Goal: Check status: Check status

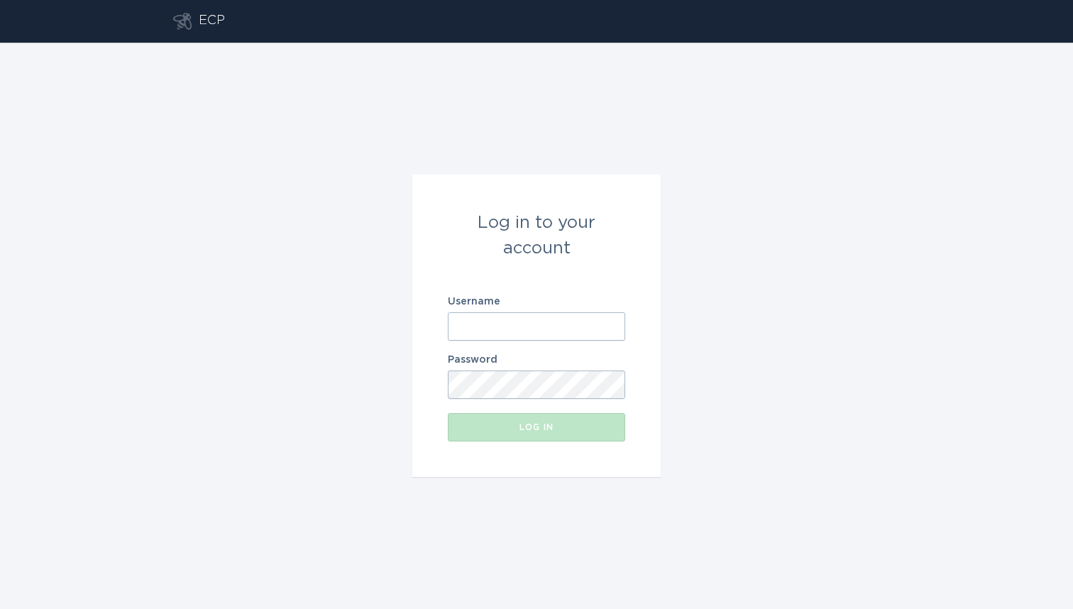
type input "[EMAIL_ADDRESS][DOMAIN_NAME]"
click at [537, 427] on button "Log in" at bounding box center [536, 427] width 177 height 28
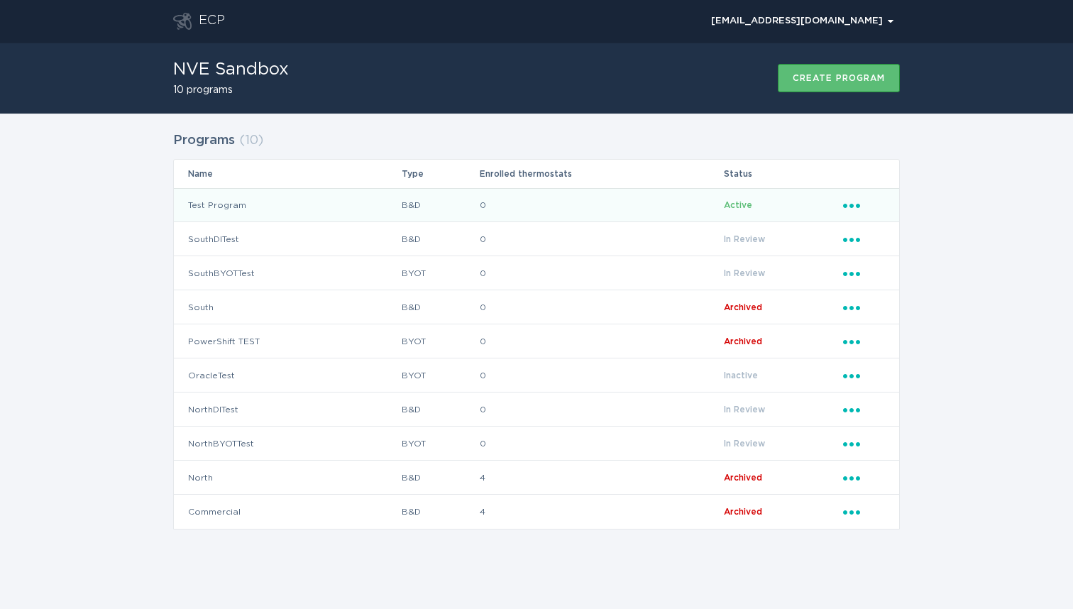
click at [222, 214] on td "Test Program" at bounding box center [287, 205] width 227 height 34
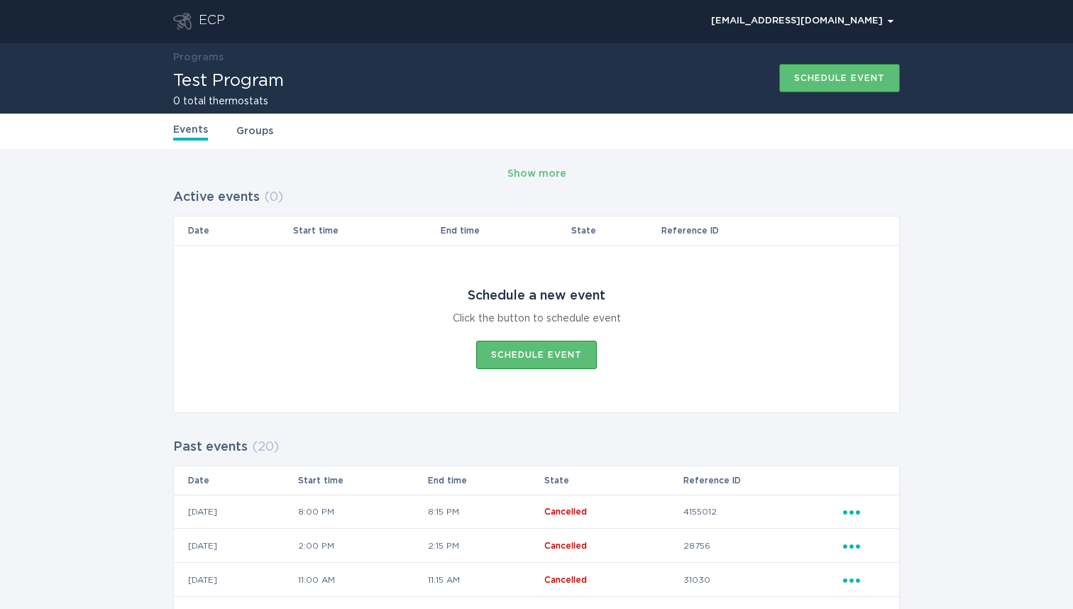
click at [259, 132] on link "Groups" at bounding box center [254, 131] width 37 height 16
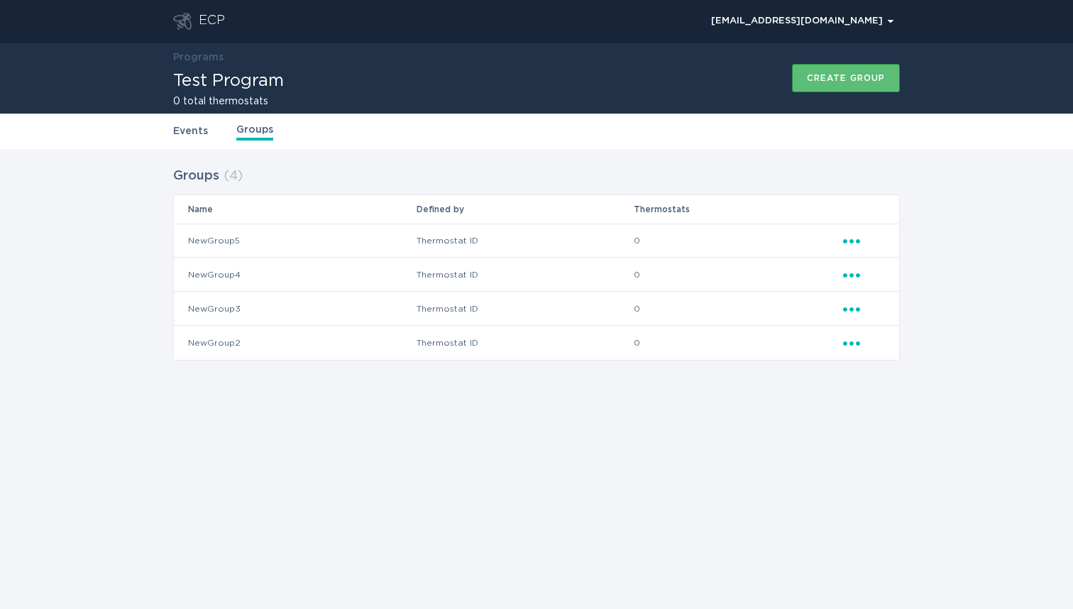
click at [199, 133] on link "Events" at bounding box center [190, 131] width 35 height 16
